Goal: Transaction & Acquisition: Purchase product/service

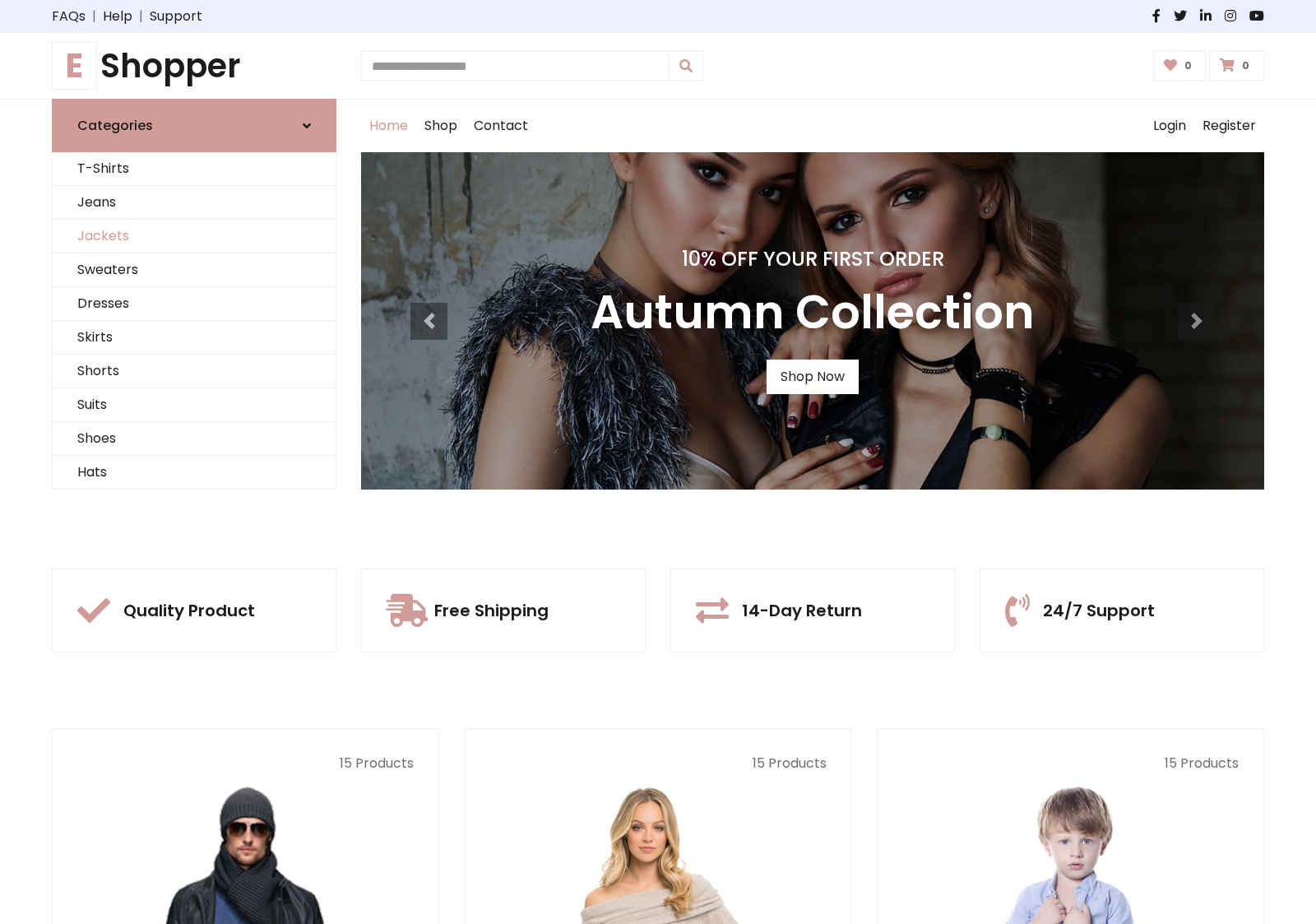
click at [194, 236] on link "Jackets" at bounding box center [194, 236] width 283 height 34
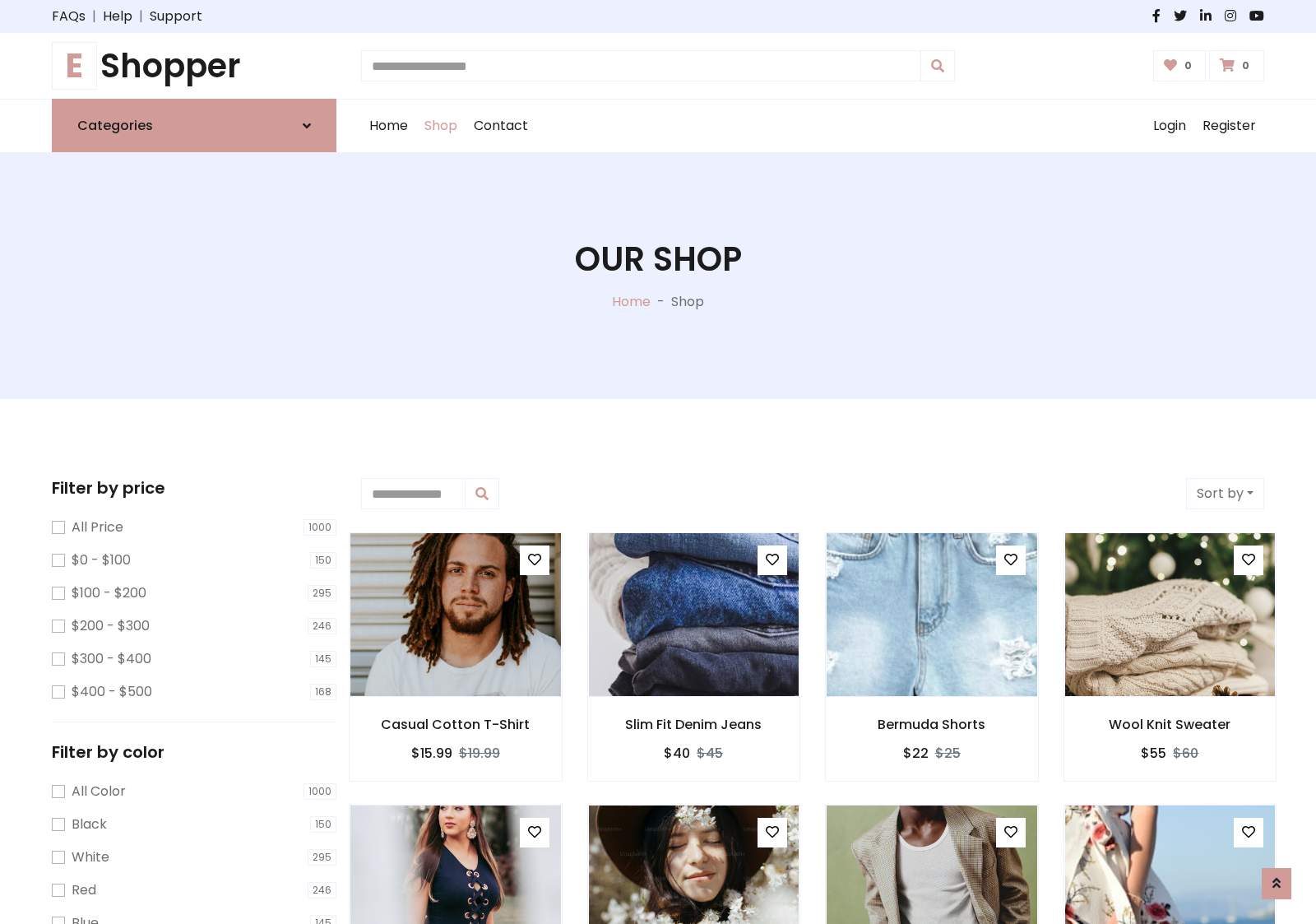
scroll to position [743, 0]
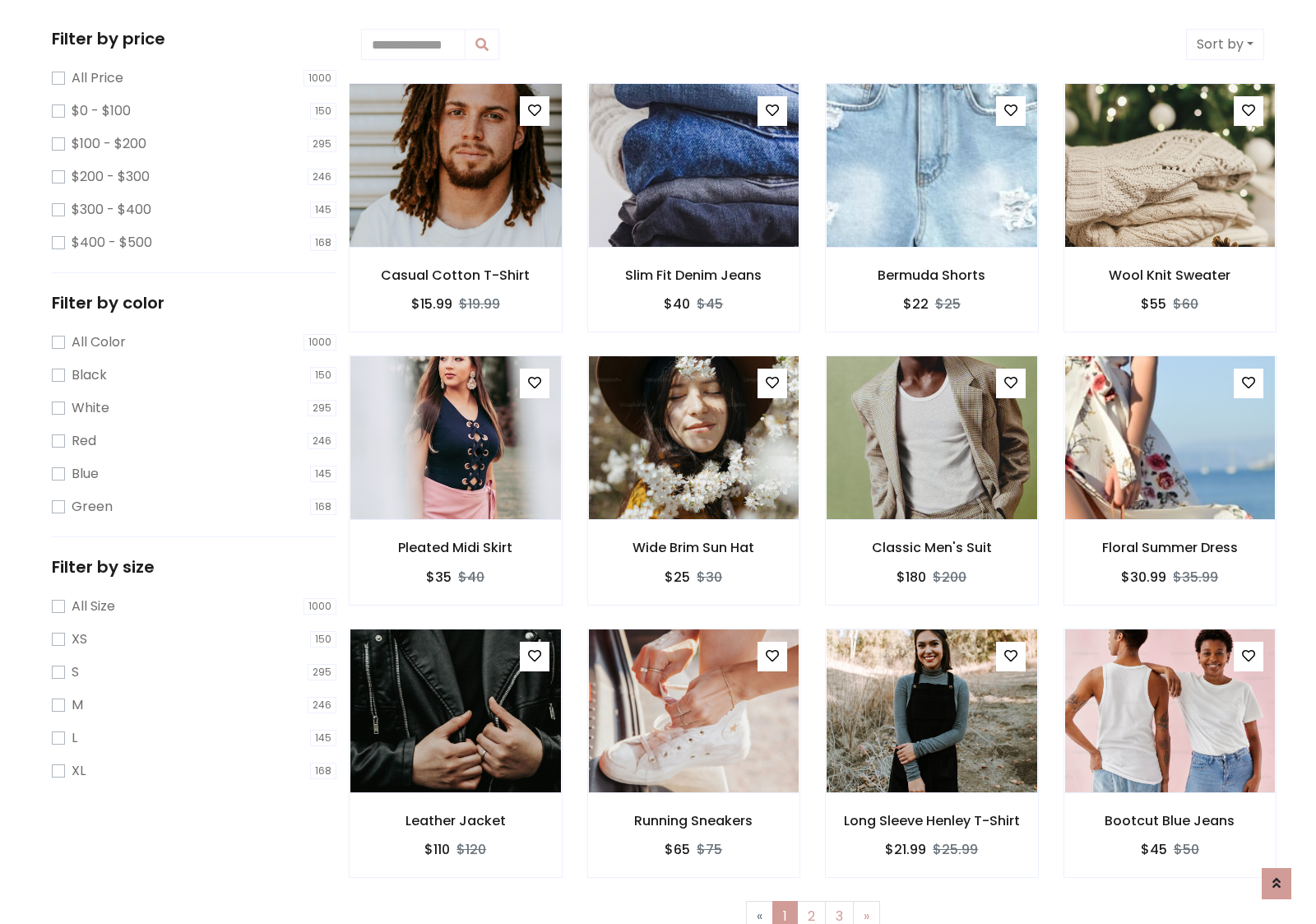
scroll to position [0, 0]
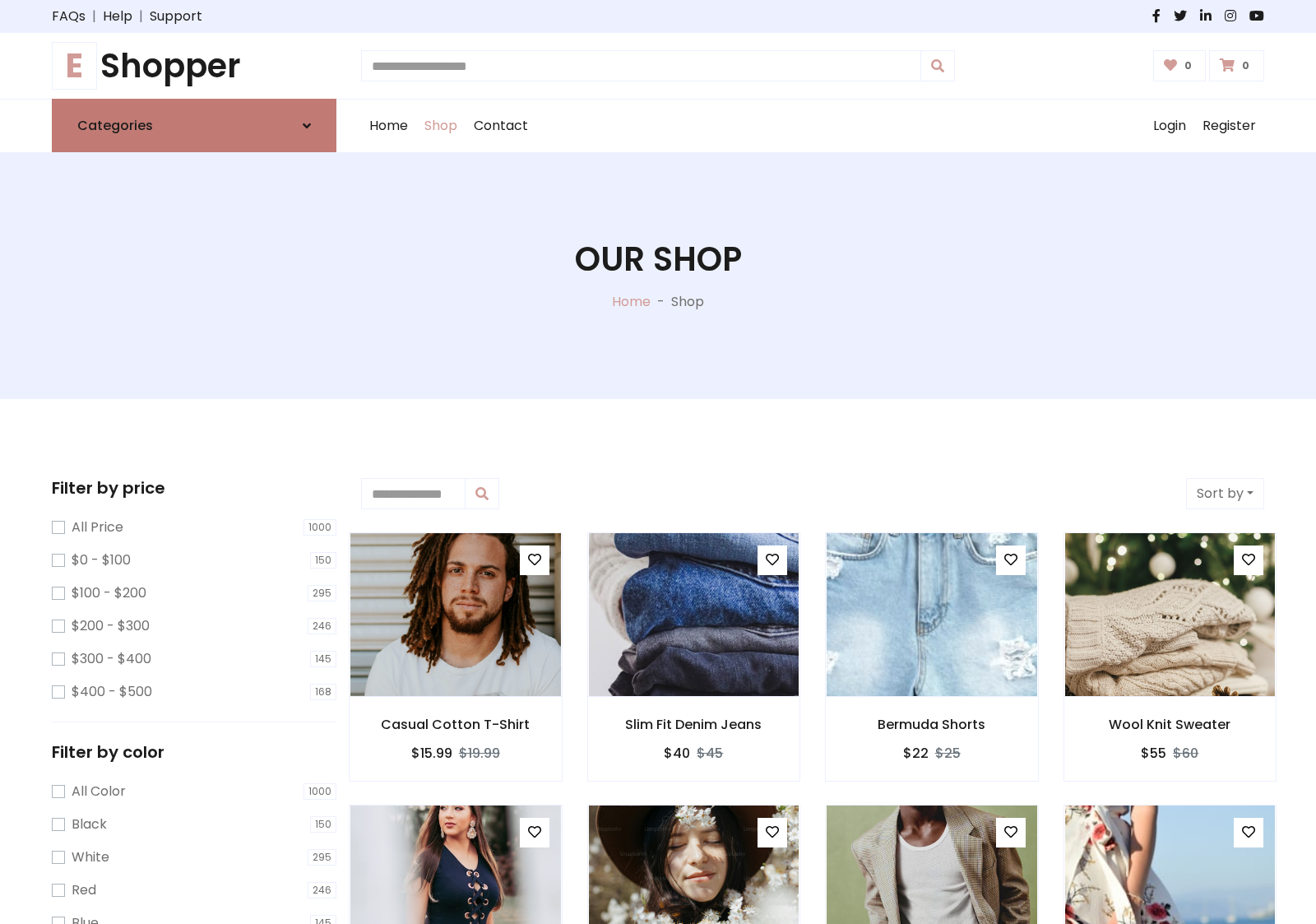
click at [194, 125] on link "Categories" at bounding box center [194, 125] width 285 height 54
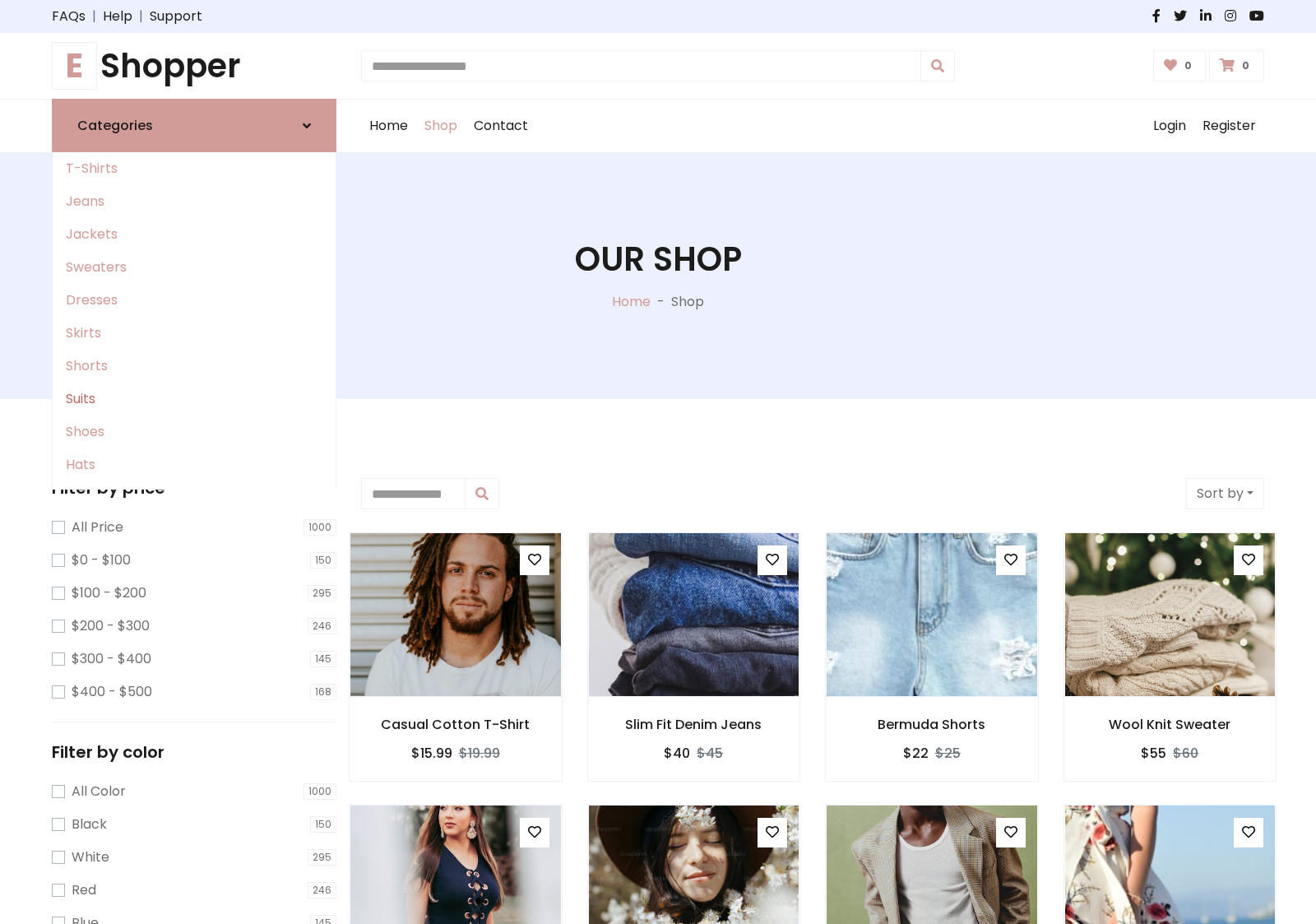
click at [194, 399] on link "Suits" at bounding box center [194, 398] width 283 height 33
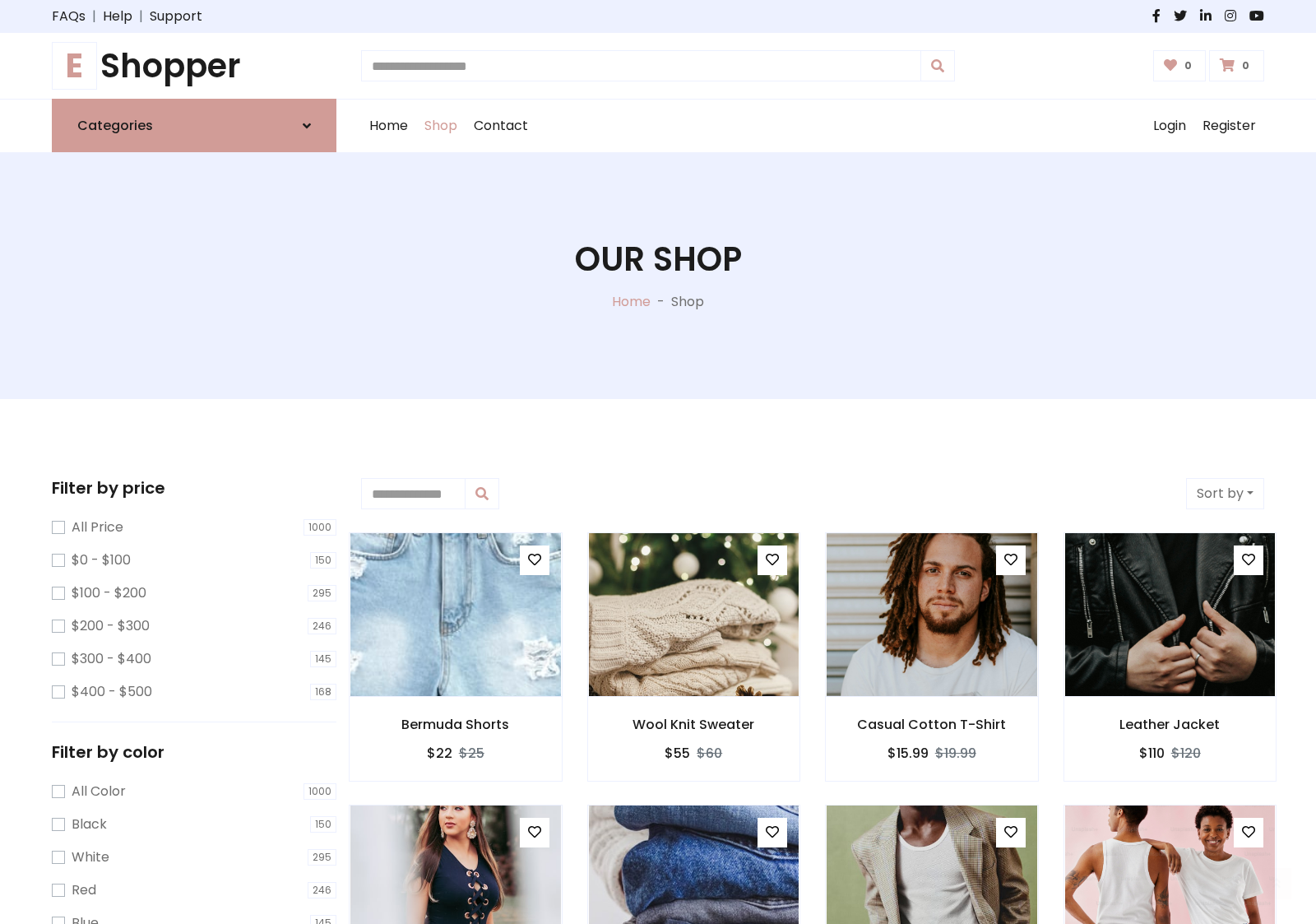
scroll to position [908, 0]
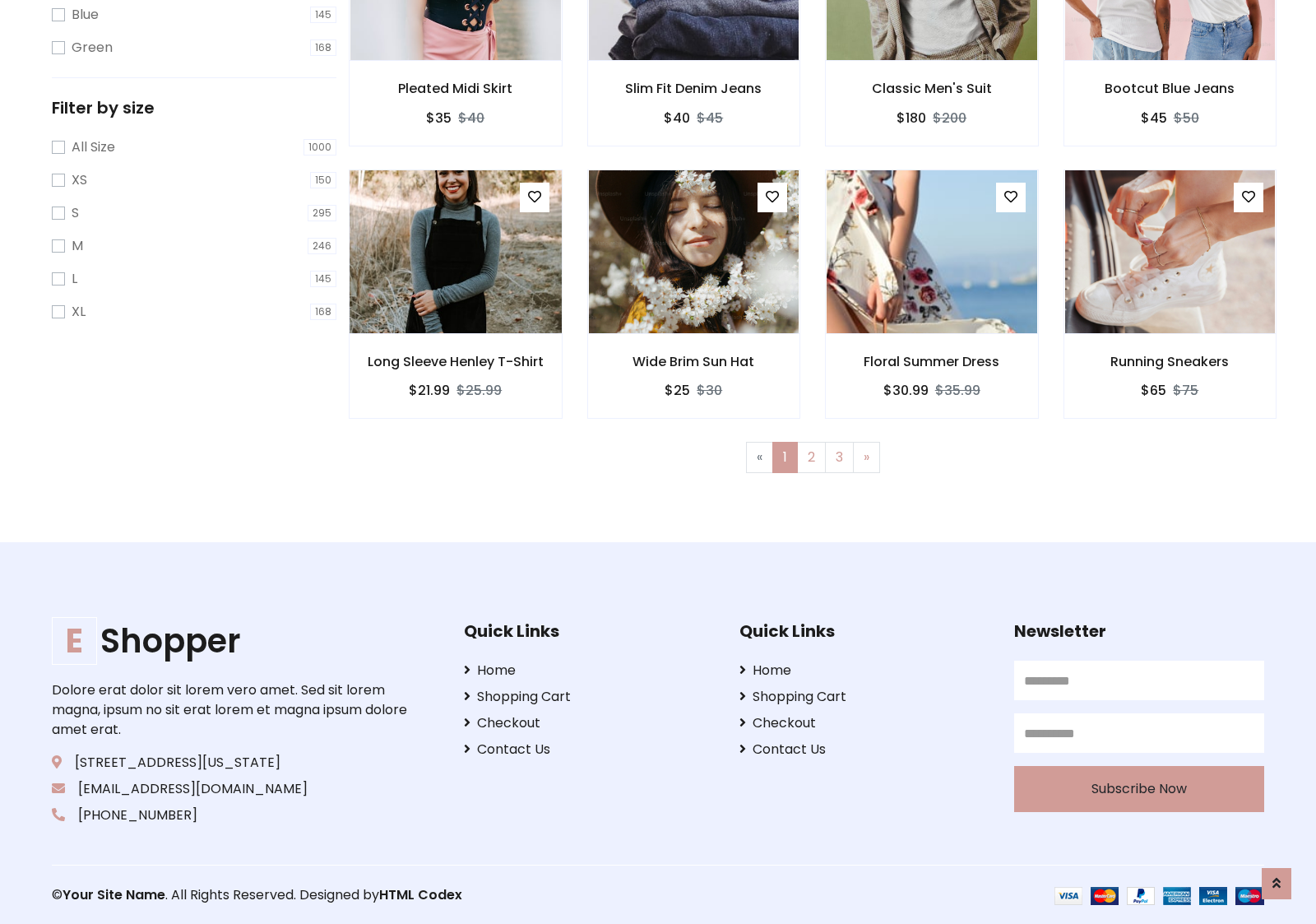
click at [455, 251] on img at bounding box center [455, 251] width 252 height 395
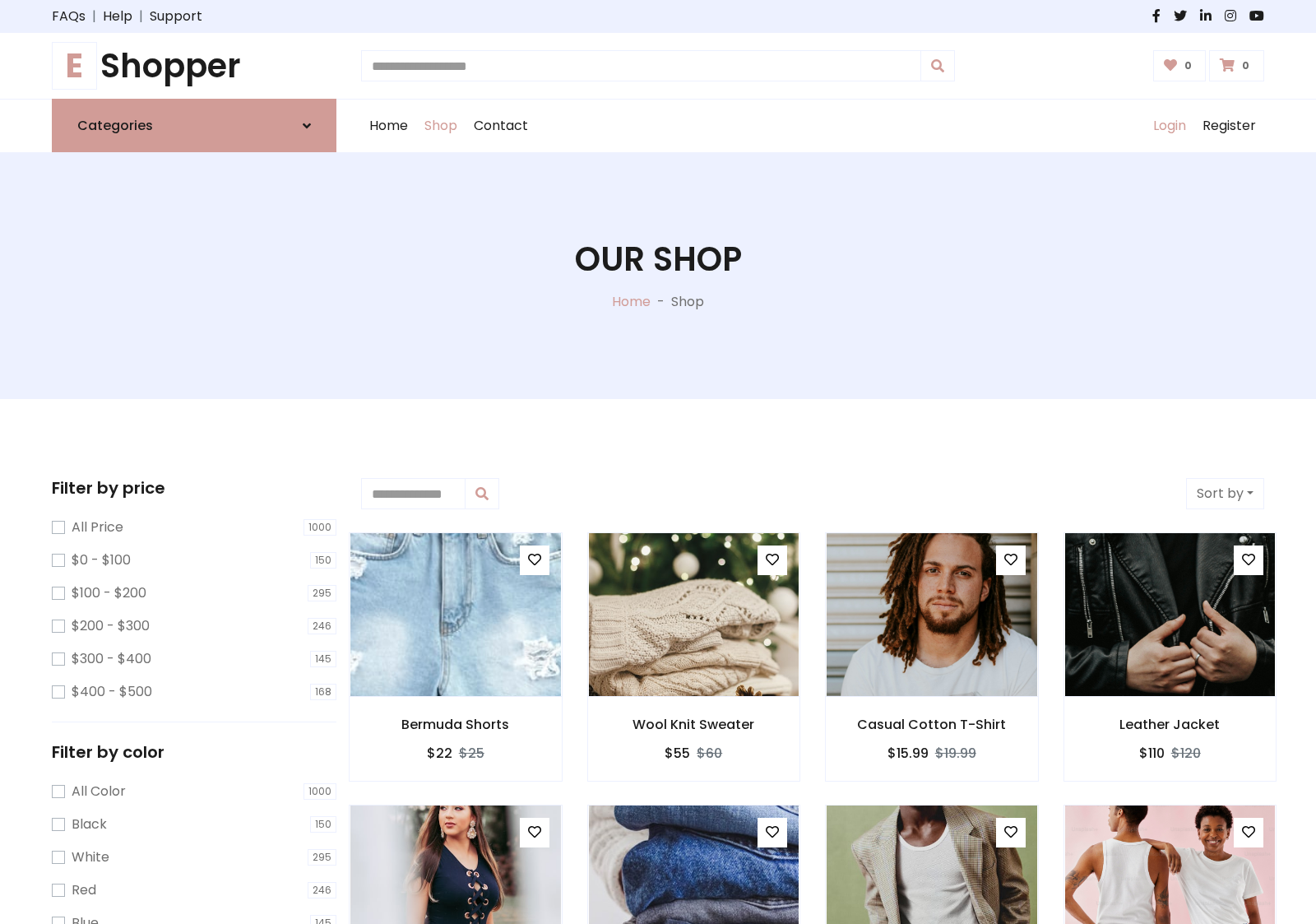
click at [1169, 126] on link "Login" at bounding box center [1169, 126] width 49 height 53
click at [307, 125] on icon at bounding box center [306, 125] width 8 height 13
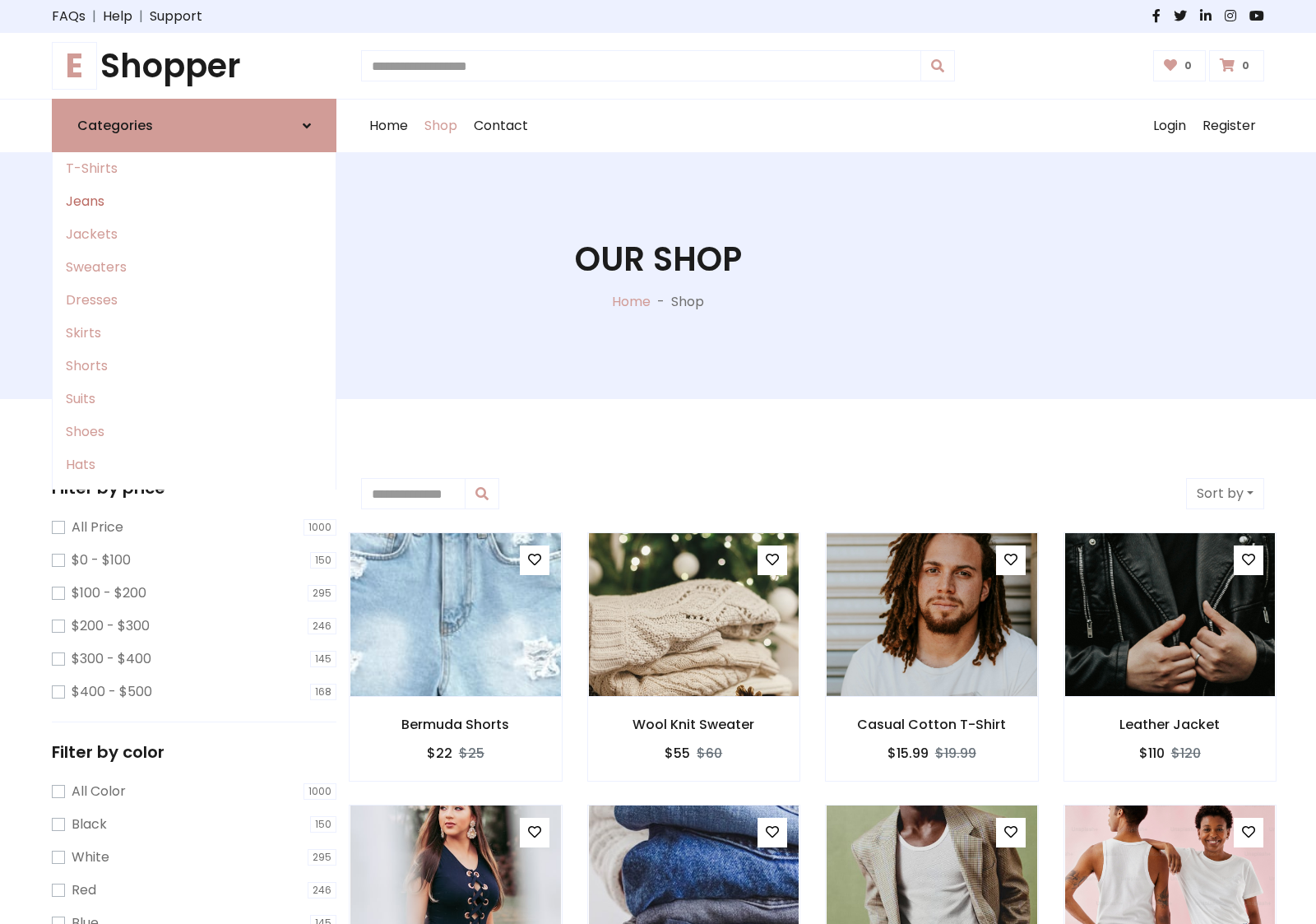
click at [194, 202] on link "Jeans" at bounding box center [194, 202] width 283 height 33
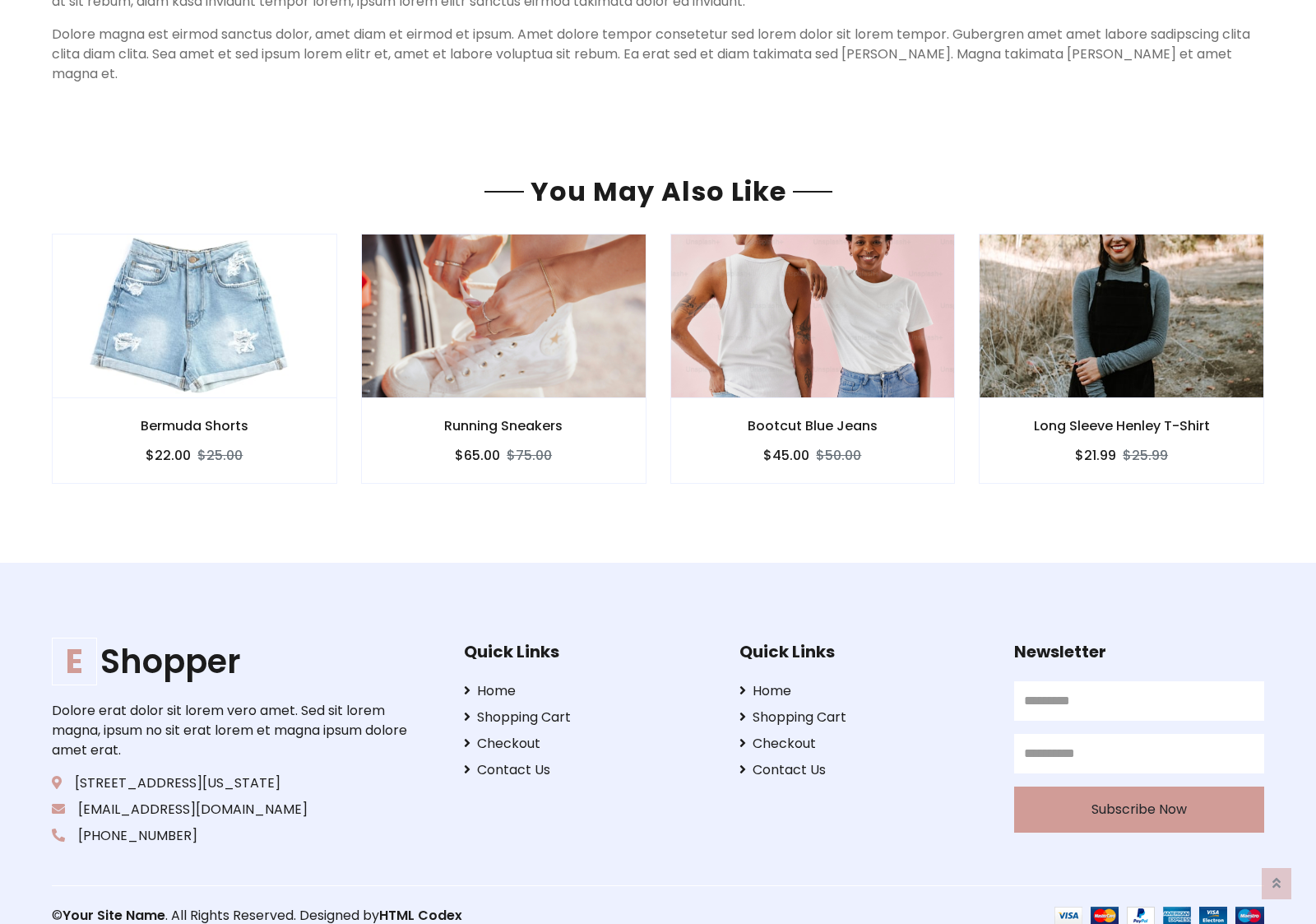
scroll to position [1412, 0]
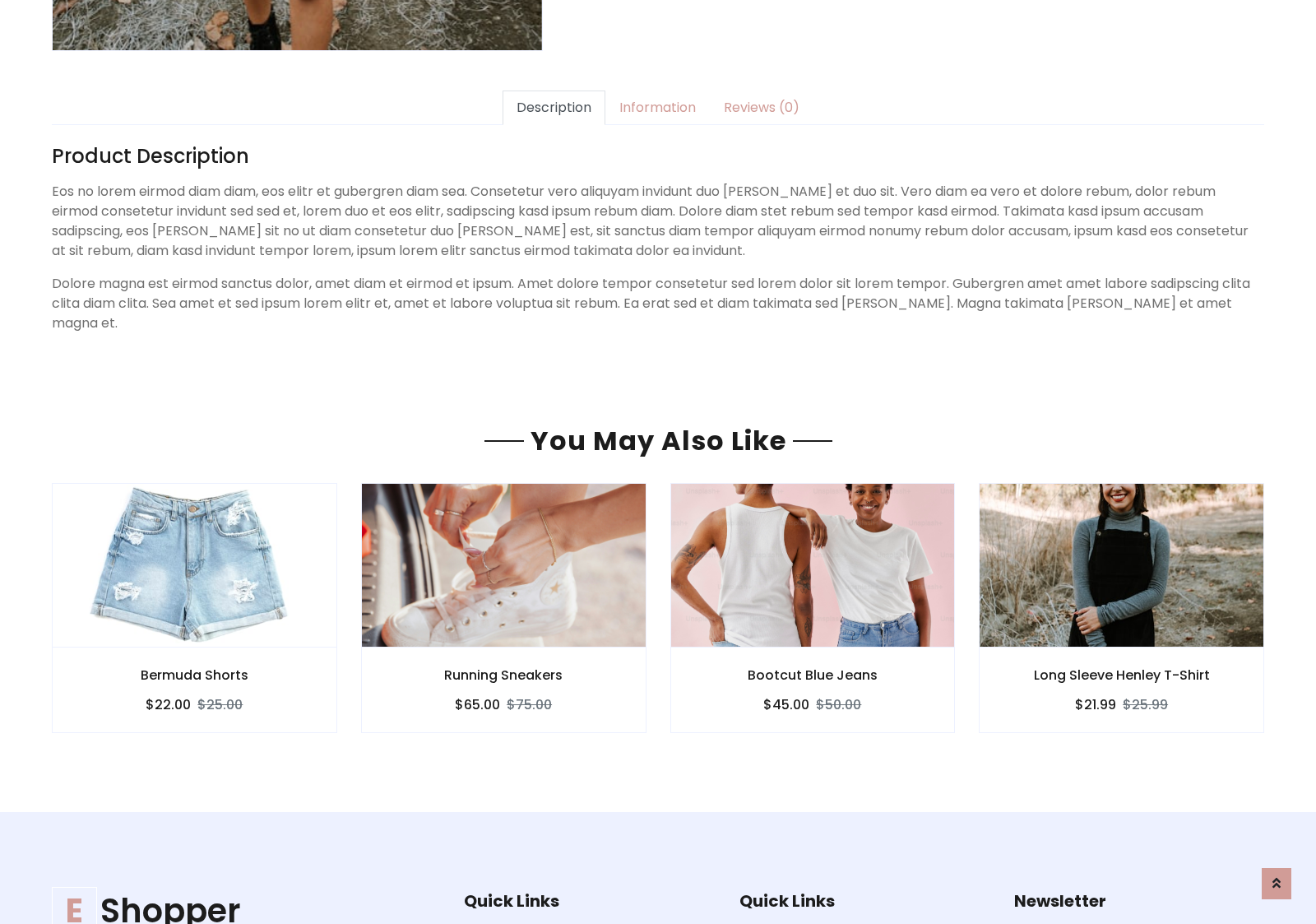
scroll to position [1412, 0]
